Goal: Navigation & Orientation: Go to known website

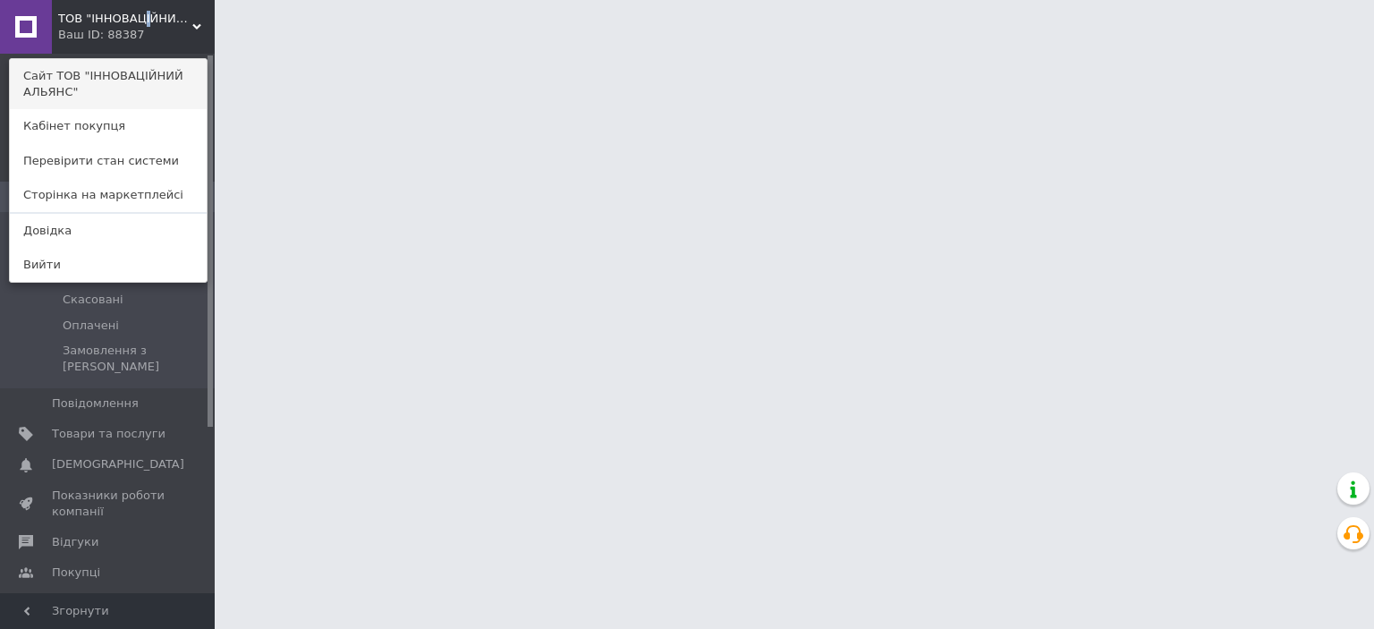
click at [131, 78] on link "Сайт ТОВ "ІННОВАЦІЙНИЙ АЛЬЯНС"" at bounding box center [108, 84] width 197 height 50
